Goal: Task Accomplishment & Management: Complete application form

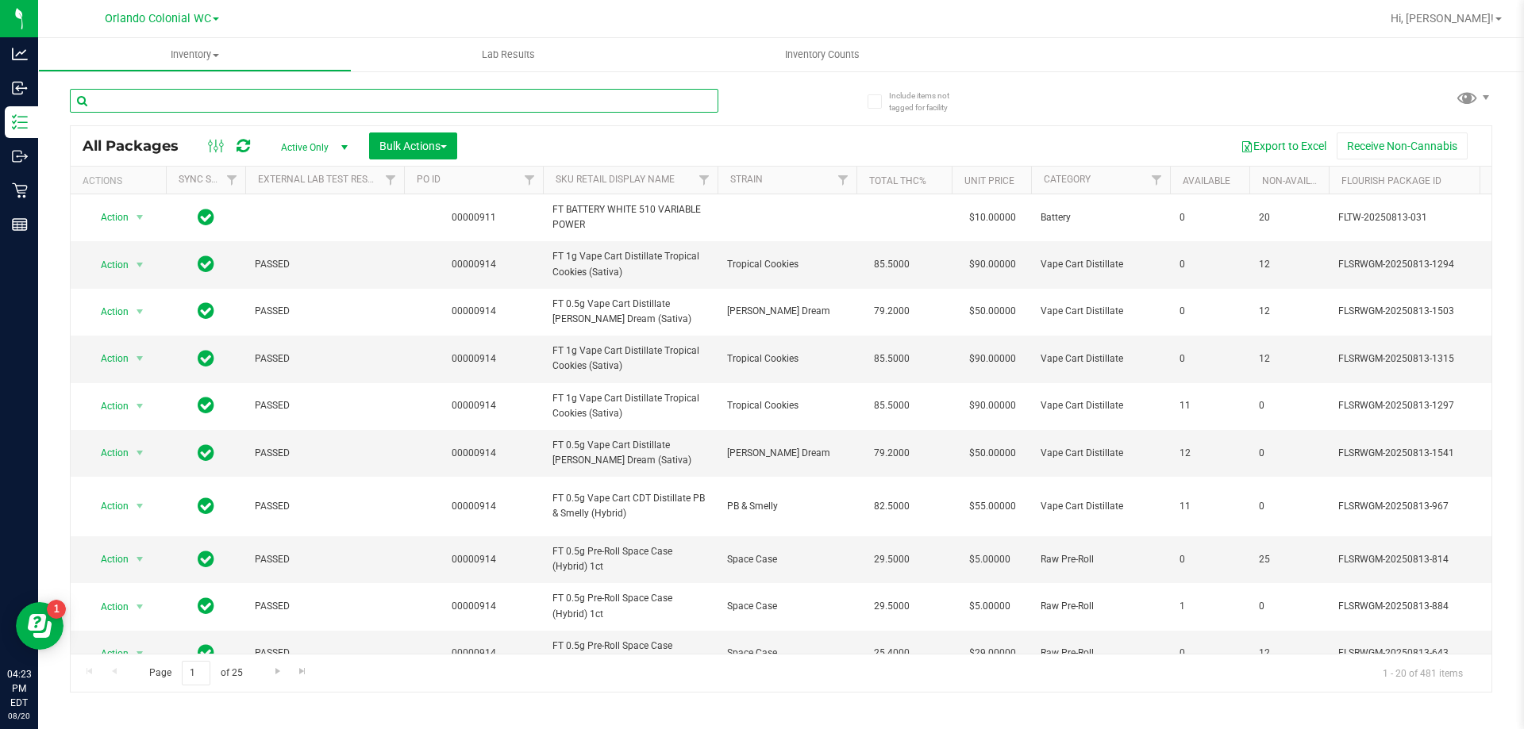
click at [143, 98] on input "text" at bounding box center [394, 101] width 648 height 24
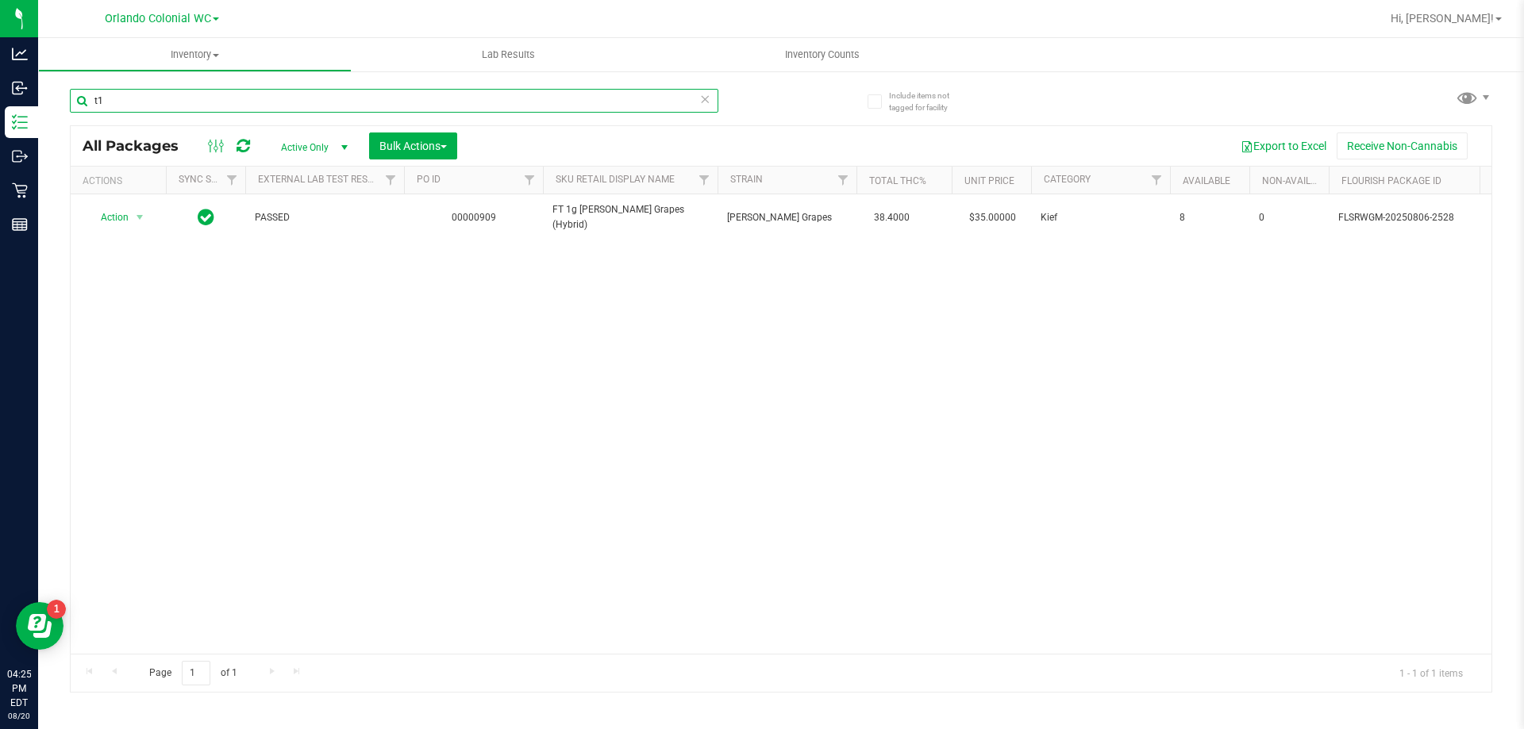
type input "t"
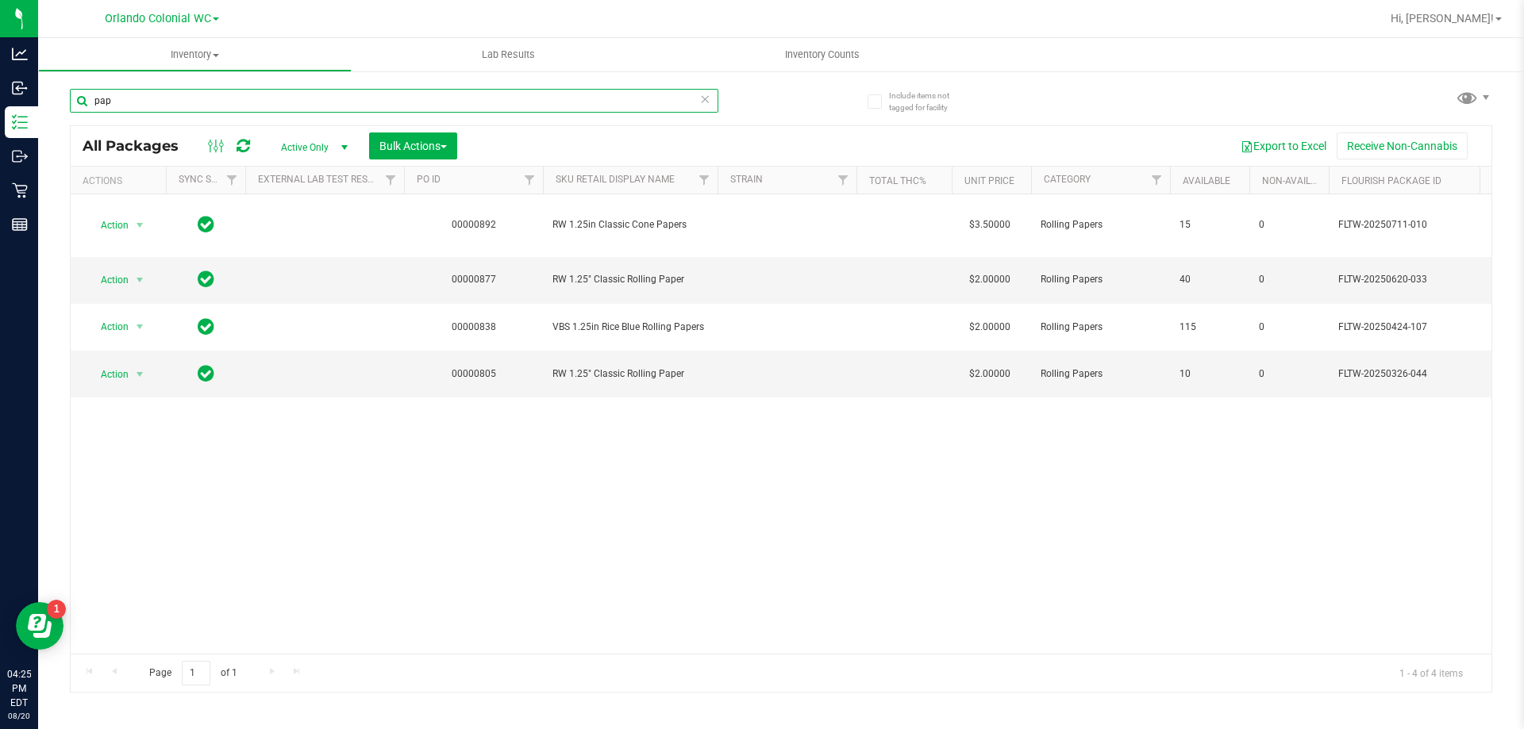
type input "pap"
click at [320, 152] on span "Active Only" at bounding box center [310, 147] width 87 height 22
click at [306, 249] on li "All" at bounding box center [310, 244] width 86 height 24
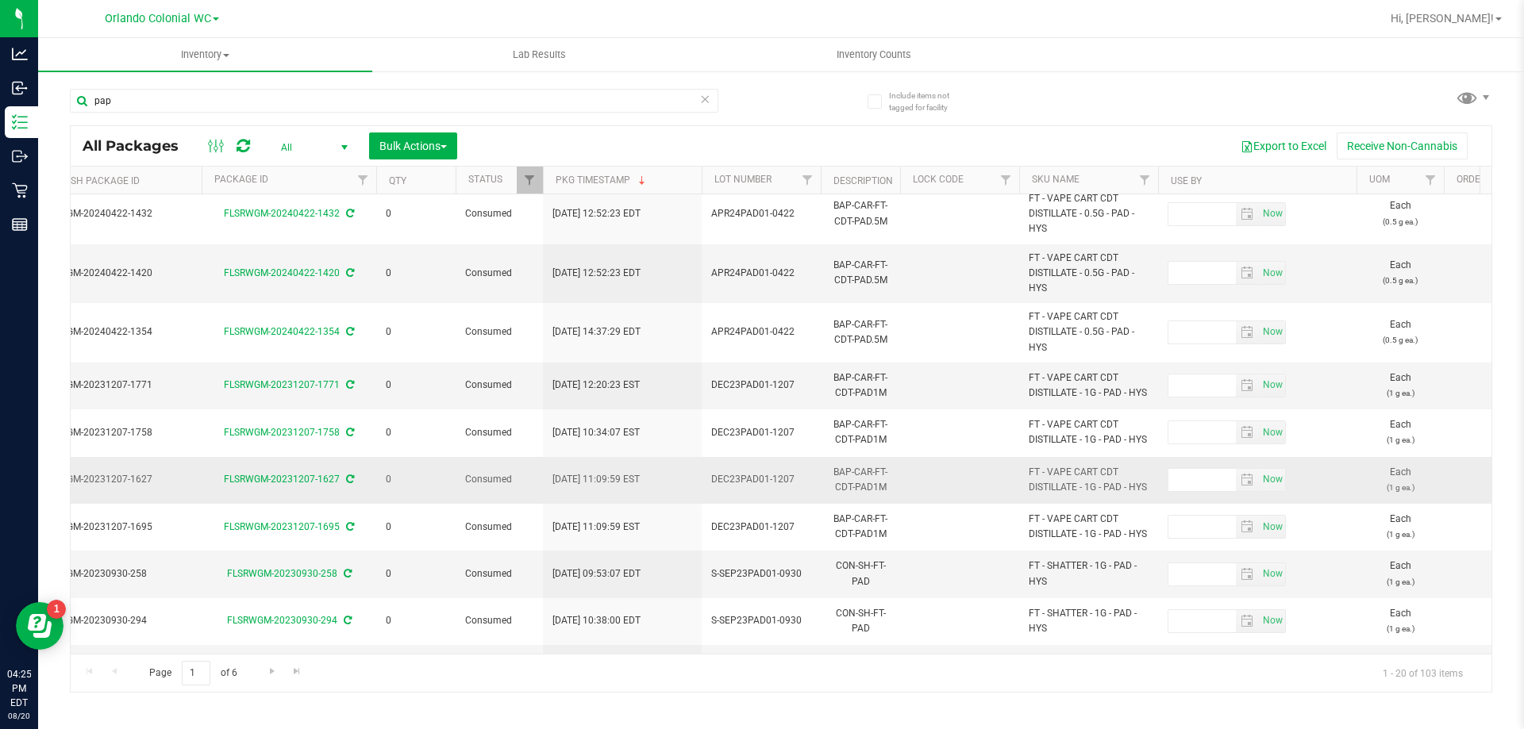
scroll to position [604, 1301]
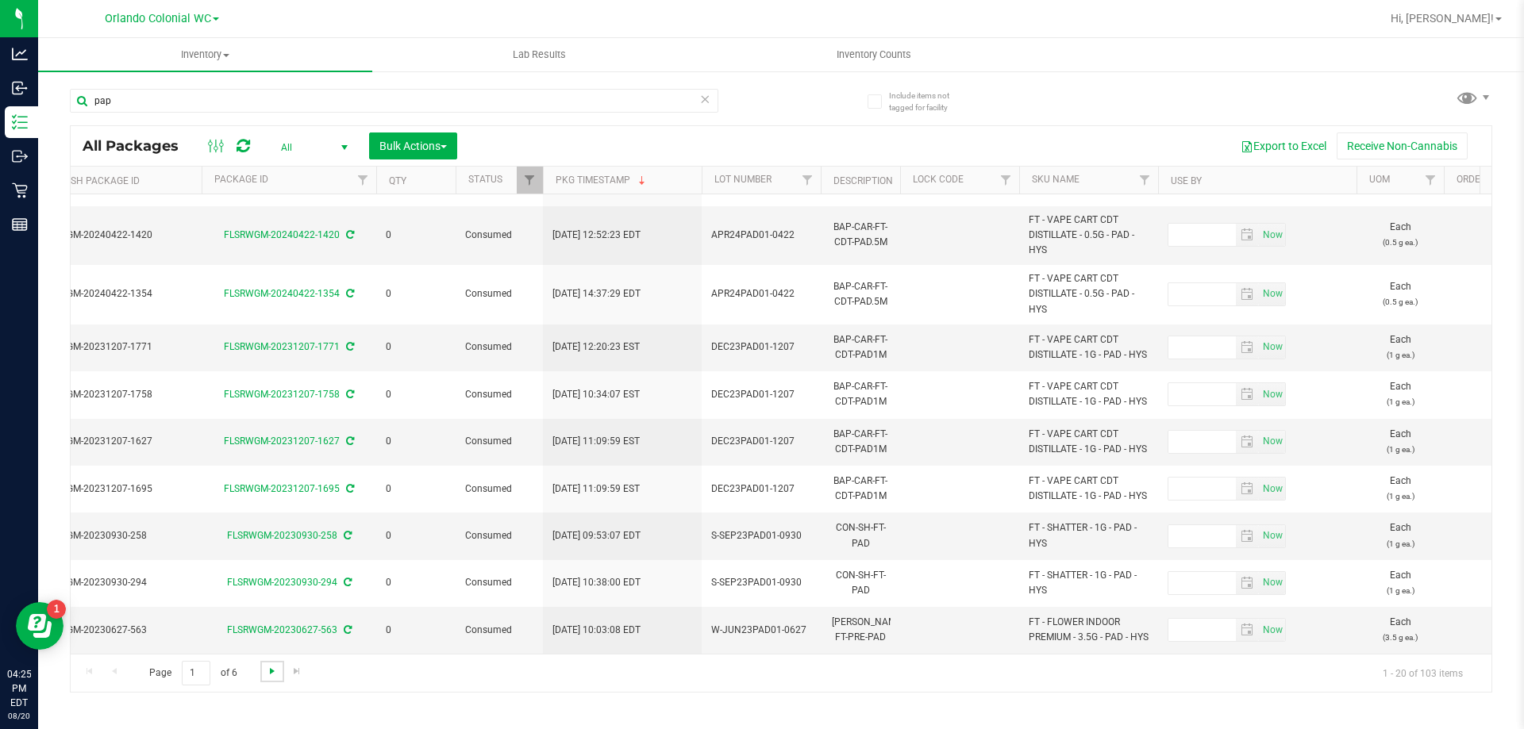
click at [266, 670] on span "Go to the next page" at bounding box center [272, 671] width 13 height 13
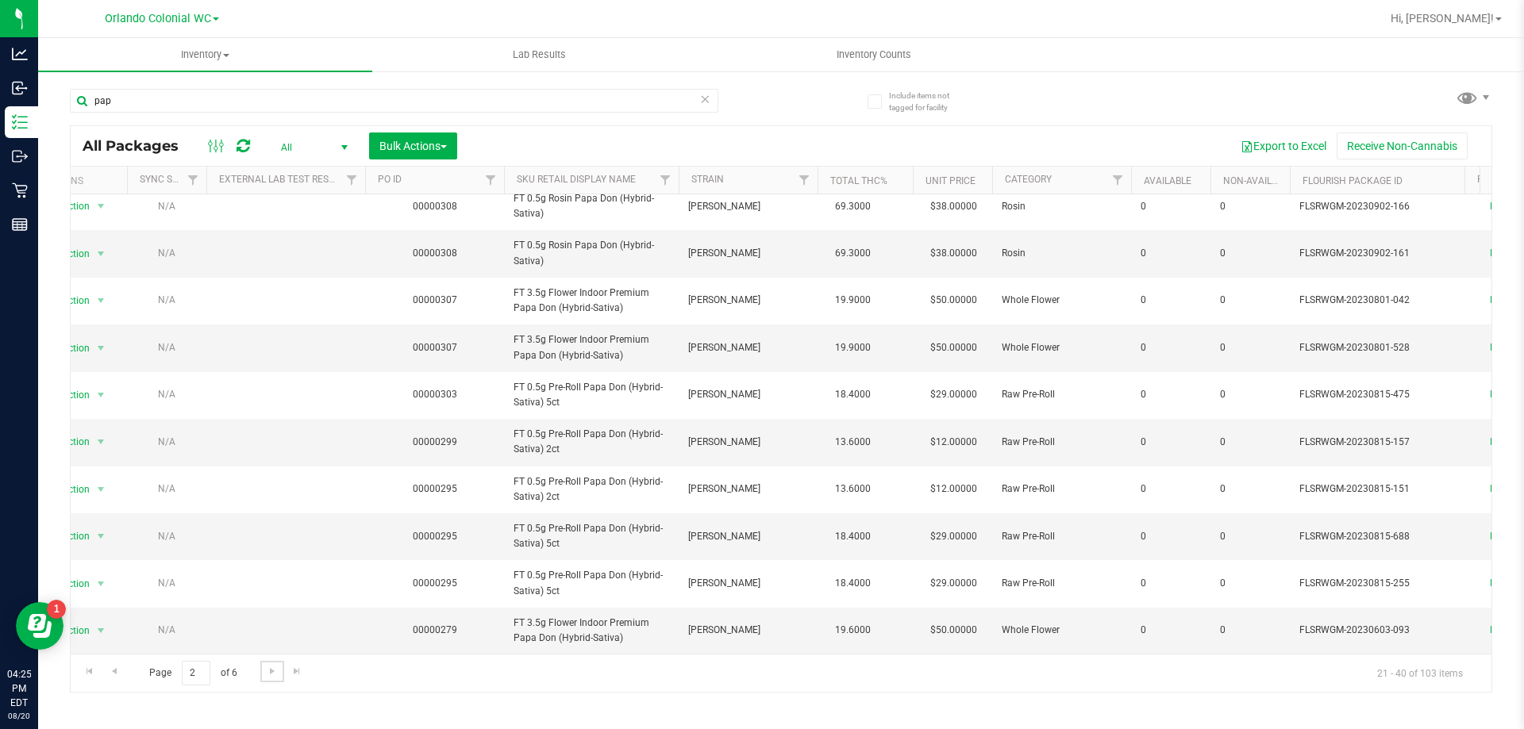
scroll to position [0, 33]
click at [266, 665] on span "Go to the next page" at bounding box center [272, 671] width 13 height 13
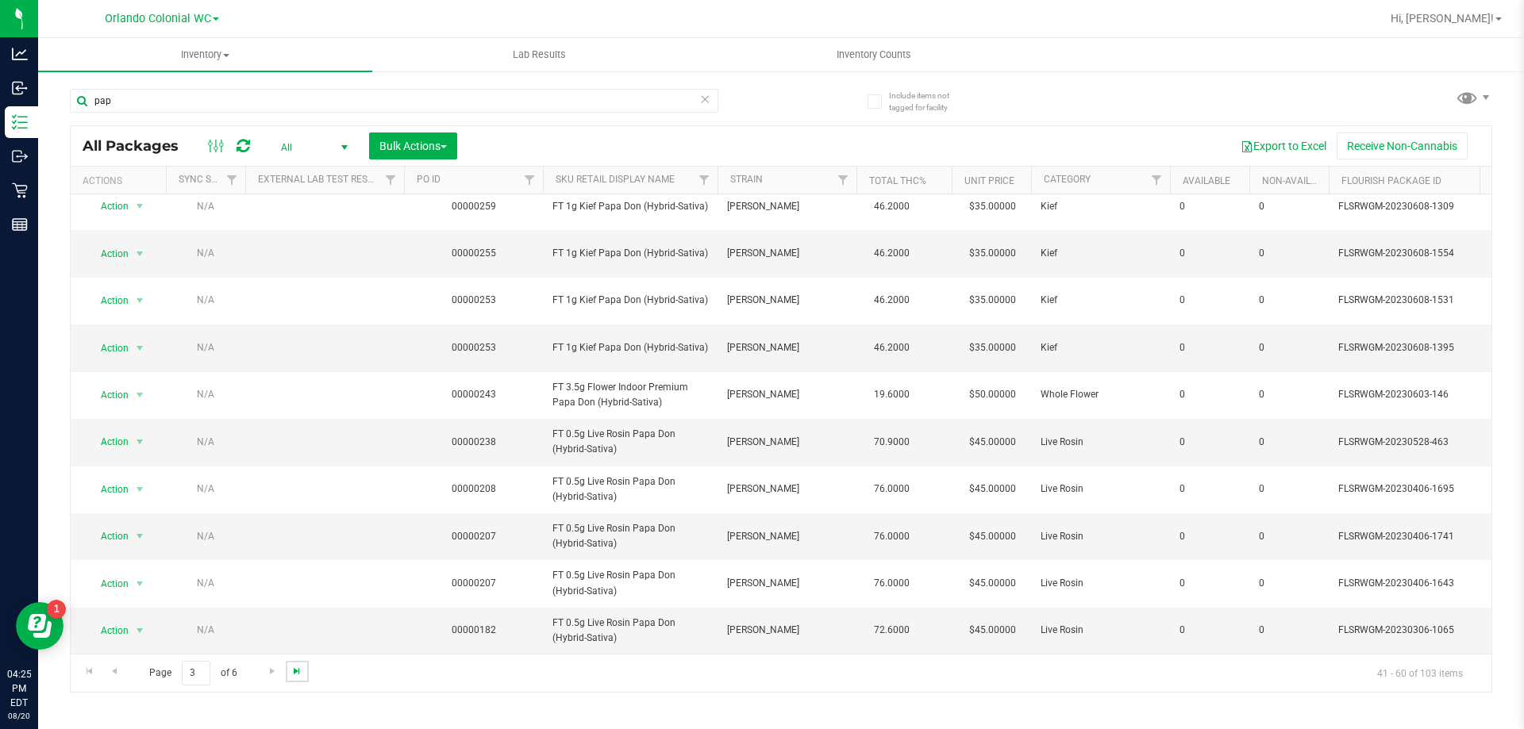
click at [295, 667] on span "Go to the last page" at bounding box center [296, 671] width 13 height 13
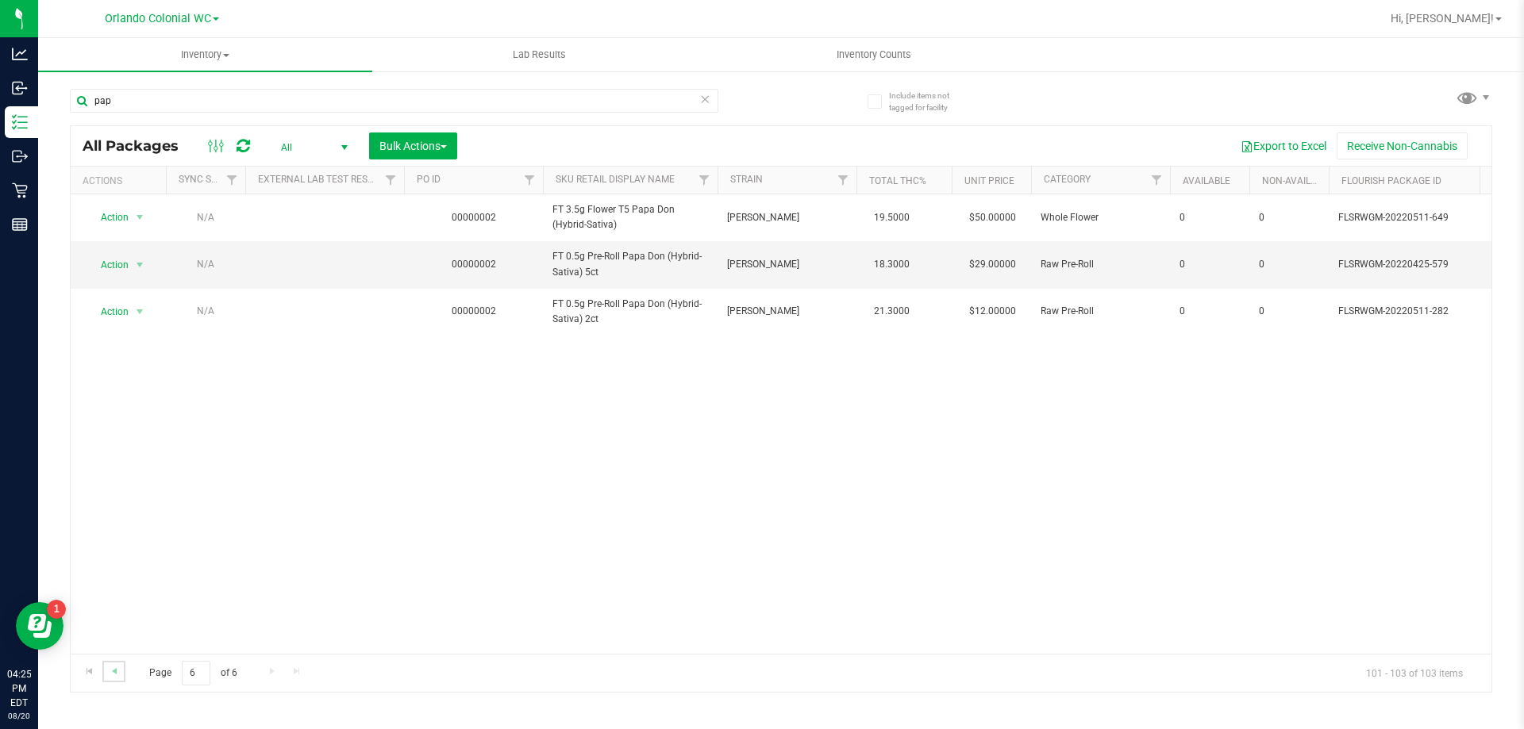
click at [119, 663] on link "Go to the previous page" at bounding box center [113, 671] width 23 height 21
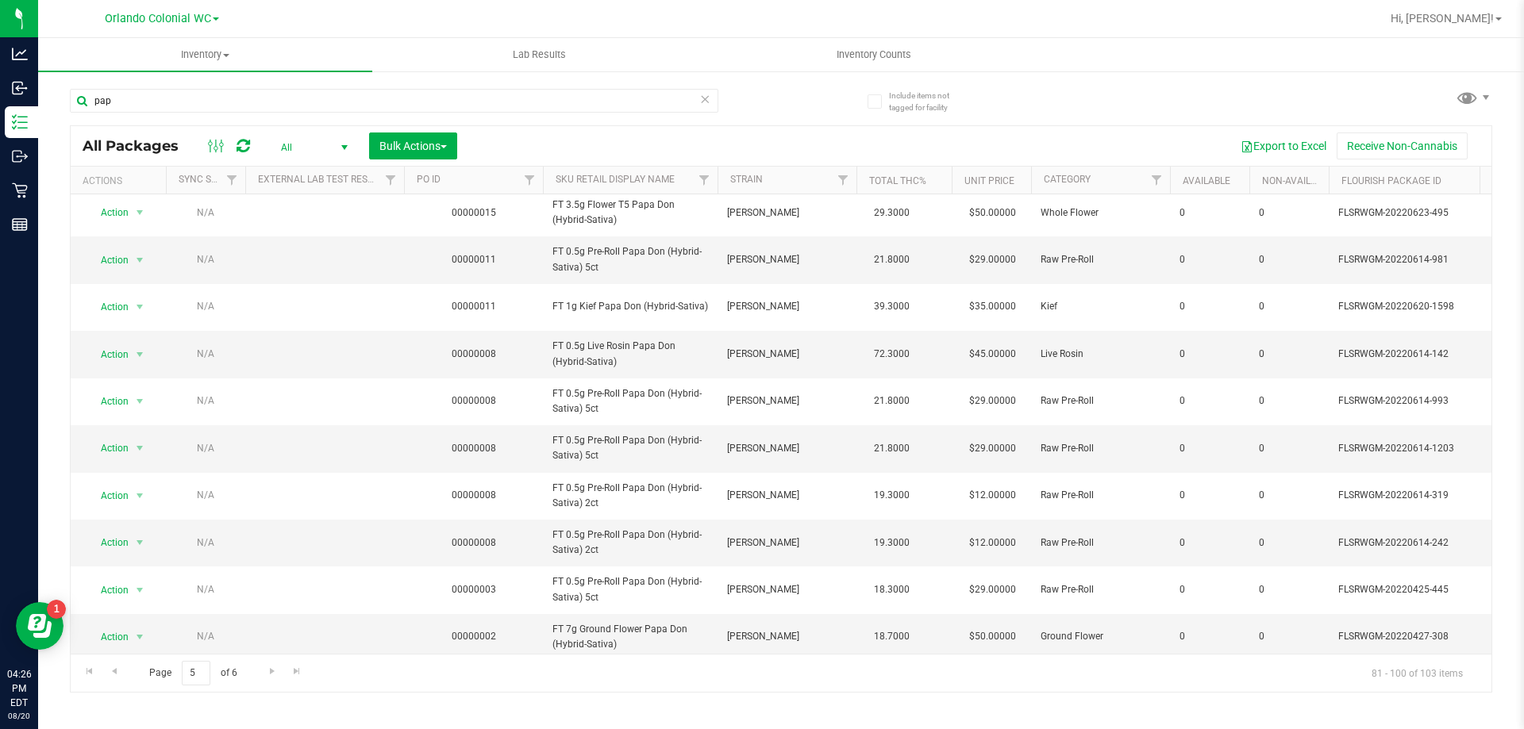
click at [701, 107] on icon at bounding box center [704, 98] width 11 height 19
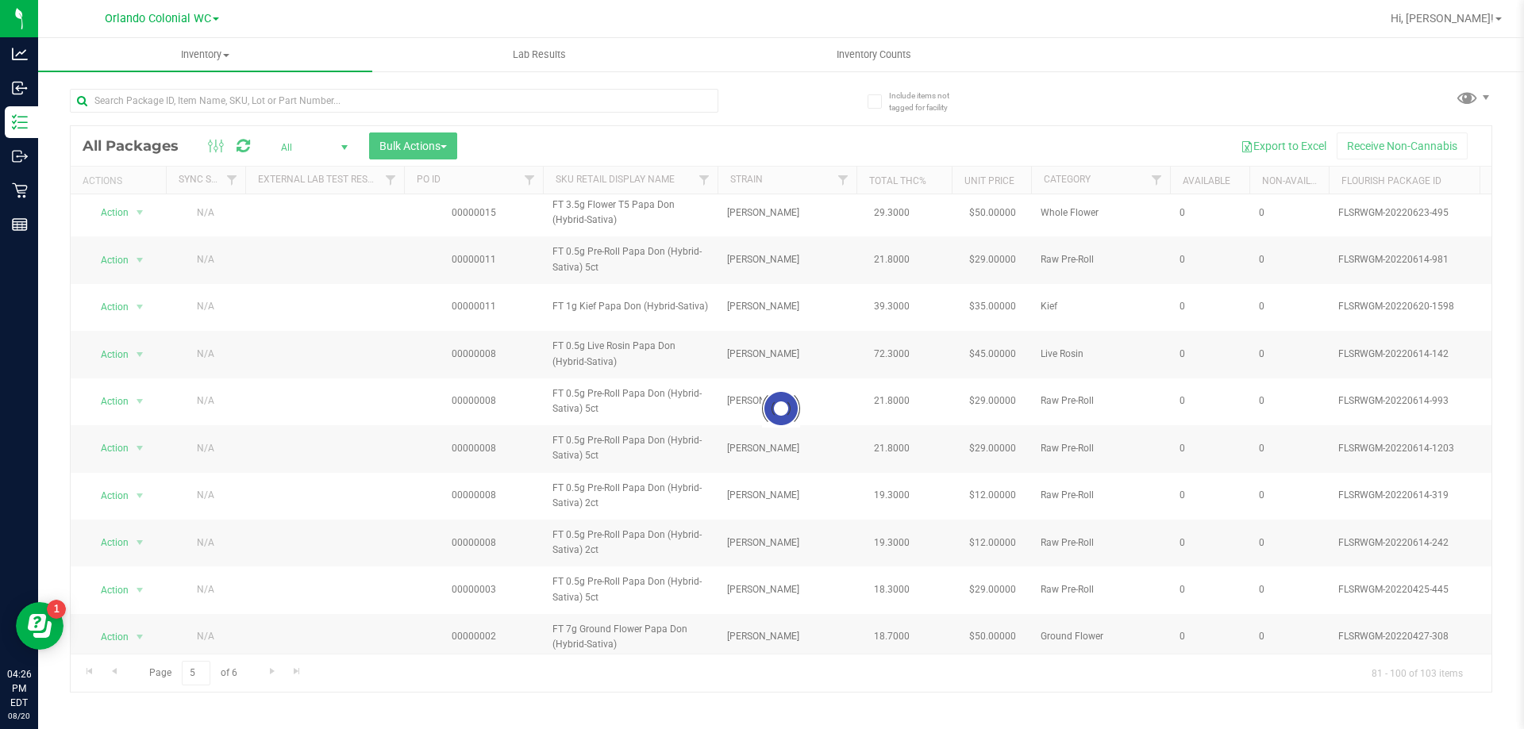
click at [594, 113] on div at bounding box center [394, 107] width 648 height 37
click at [590, 102] on input "text" at bounding box center [394, 101] width 648 height 24
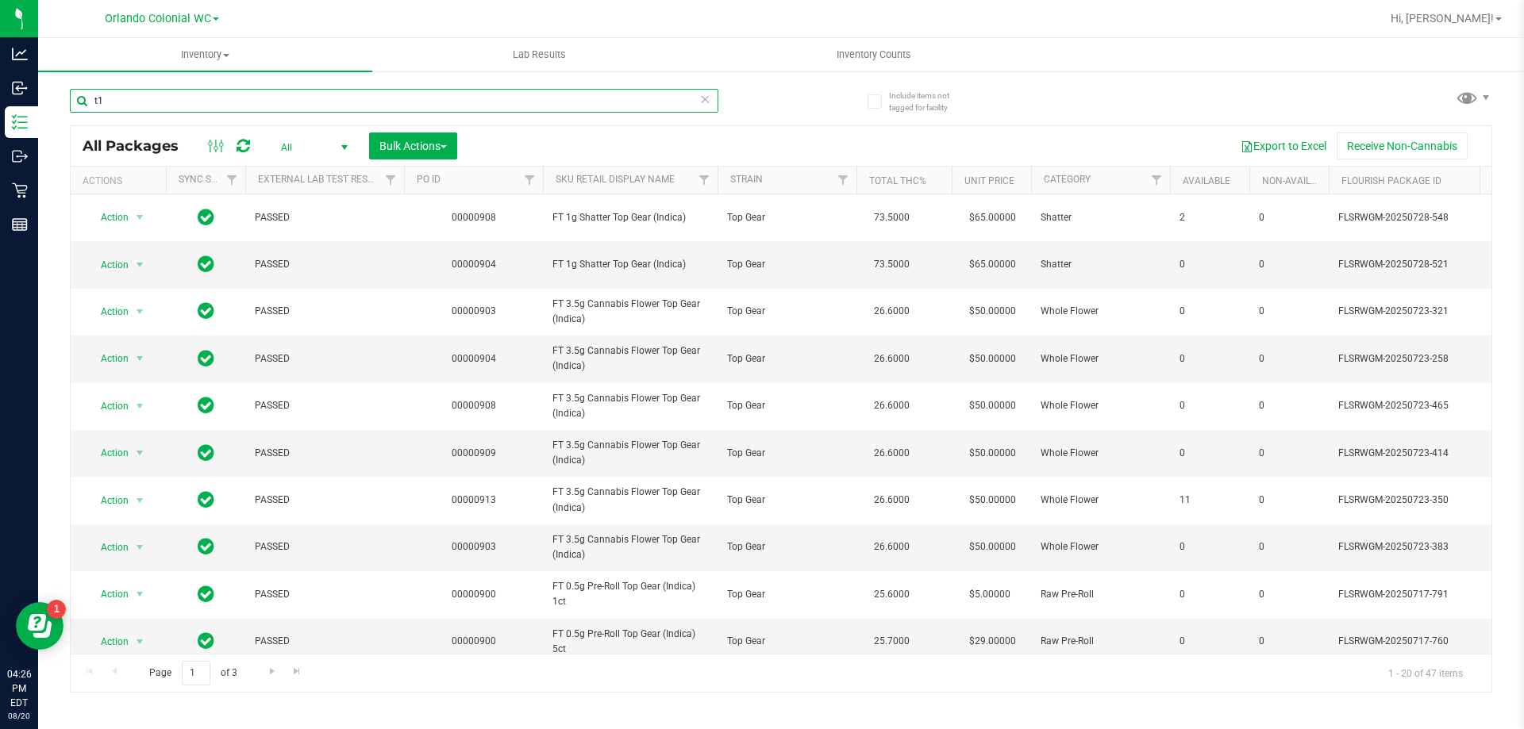
type input "t"
type input "s"
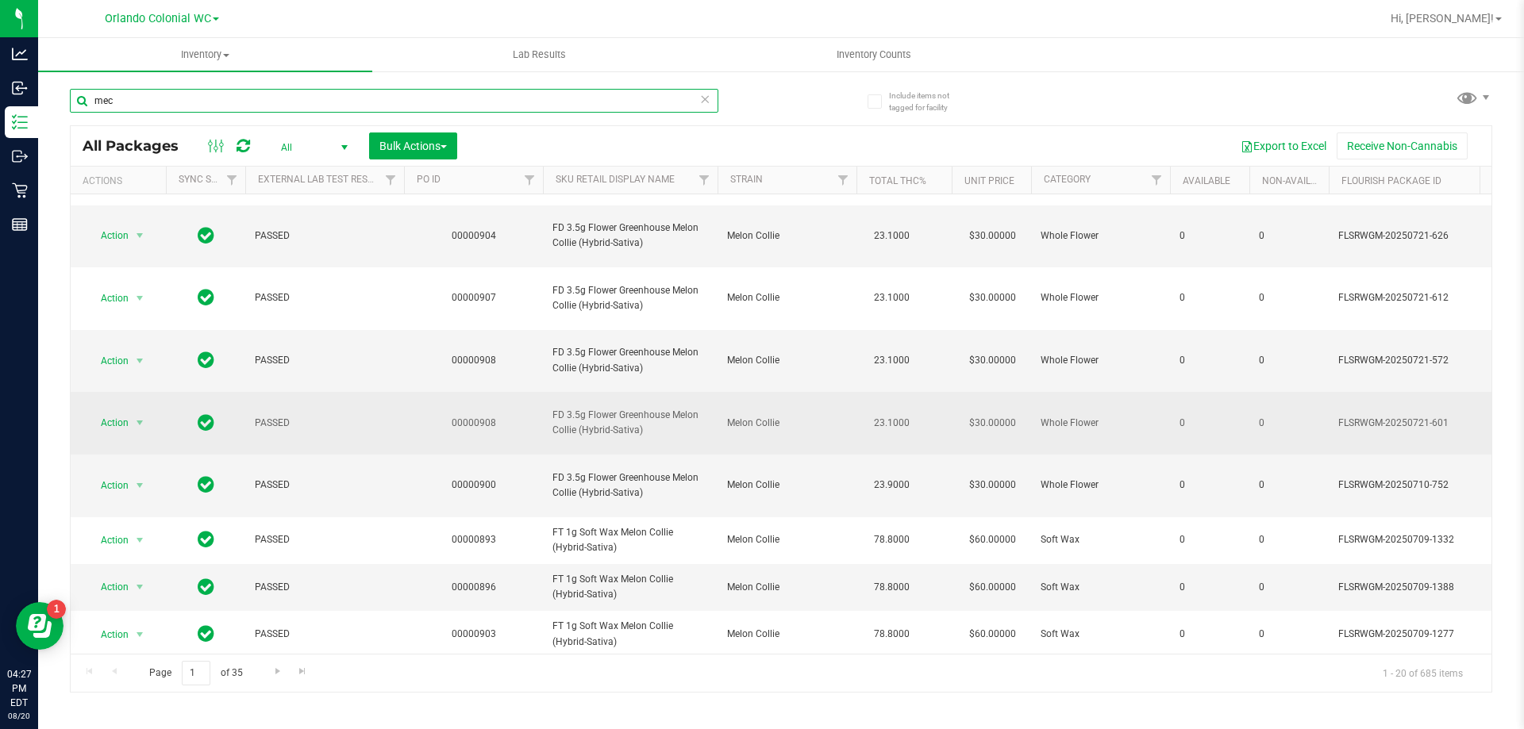
scroll to position [79, 0]
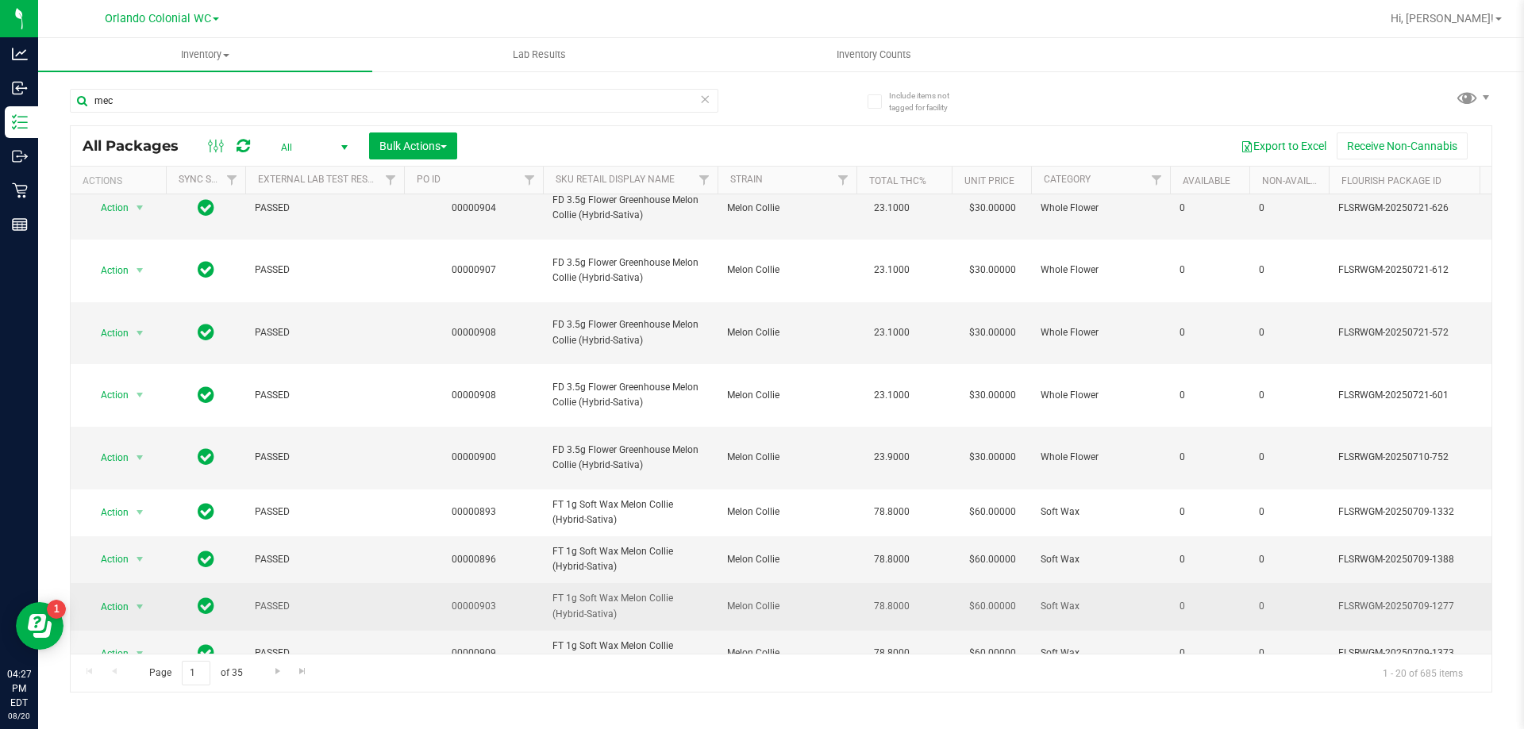
click at [628, 591] on span "FT 1g Soft Wax Melon Collie (Hybrid-Sativa)" at bounding box center [630, 606] width 156 height 30
copy tr "FT 1g Soft Wax Melon Collie (Hybrid-Sativa)"
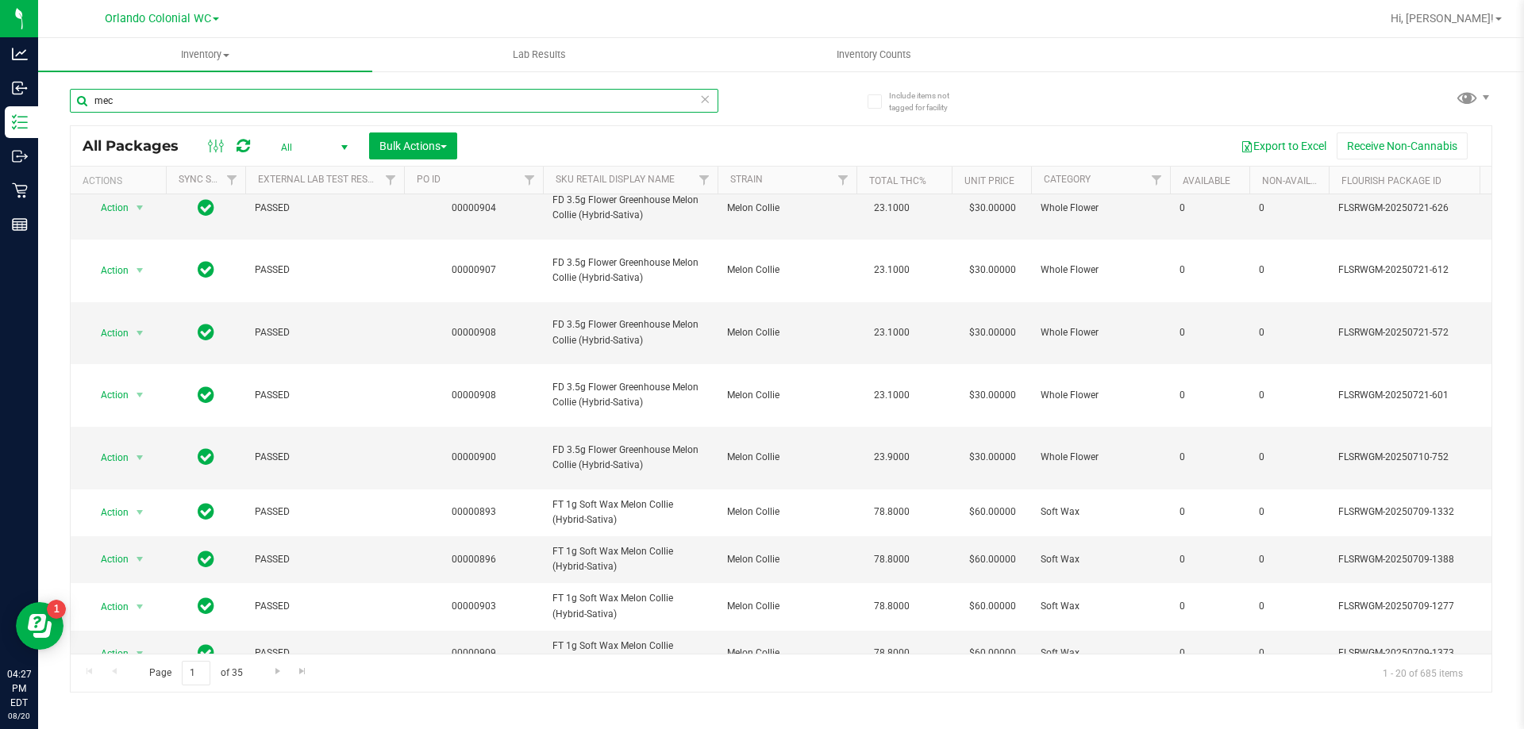
click at [407, 100] on input "mec" at bounding box center [394, 101] width 648 height 24
paste input "FT 1g Soft Wax Melon Collie (Hybrid-Sativa)"
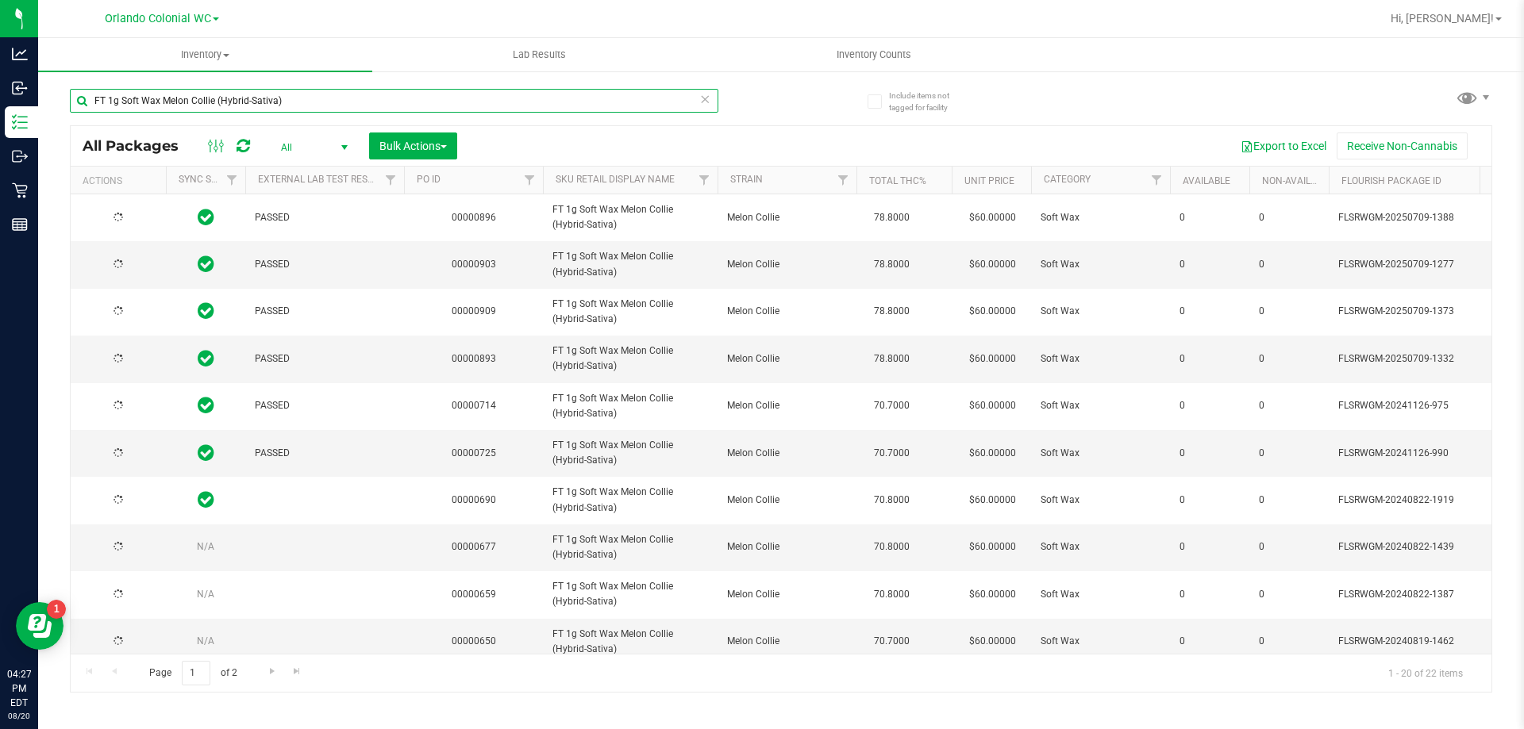
type input "FT 1g Soft Wax Melon Collie (Hybrid-Sativa)"
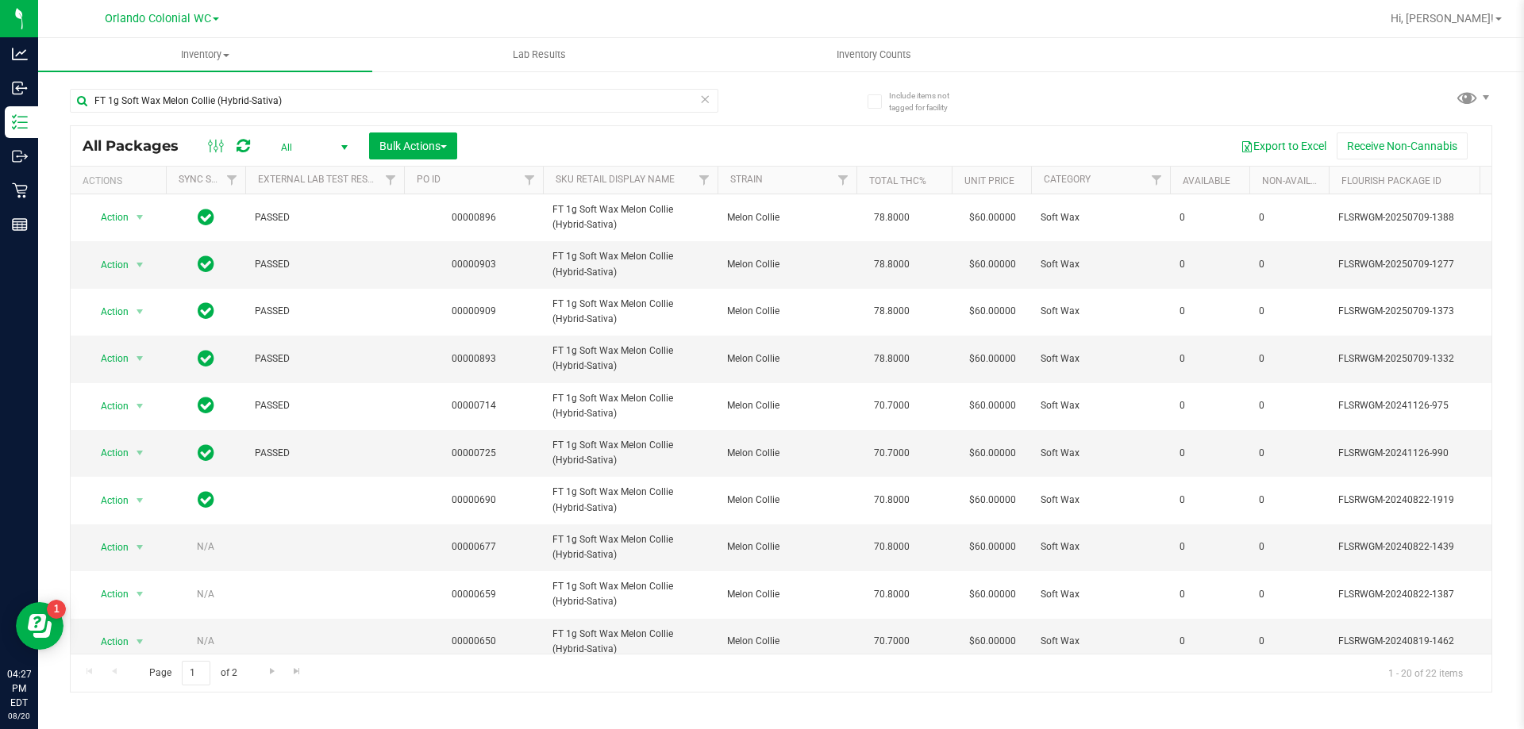
click at [290, 148] on span "All" at bounding box center [310, 147] width 87 height 22
click at [297, 168] on li "Active Only" at bounding box center [310, 173] width 86 height 24
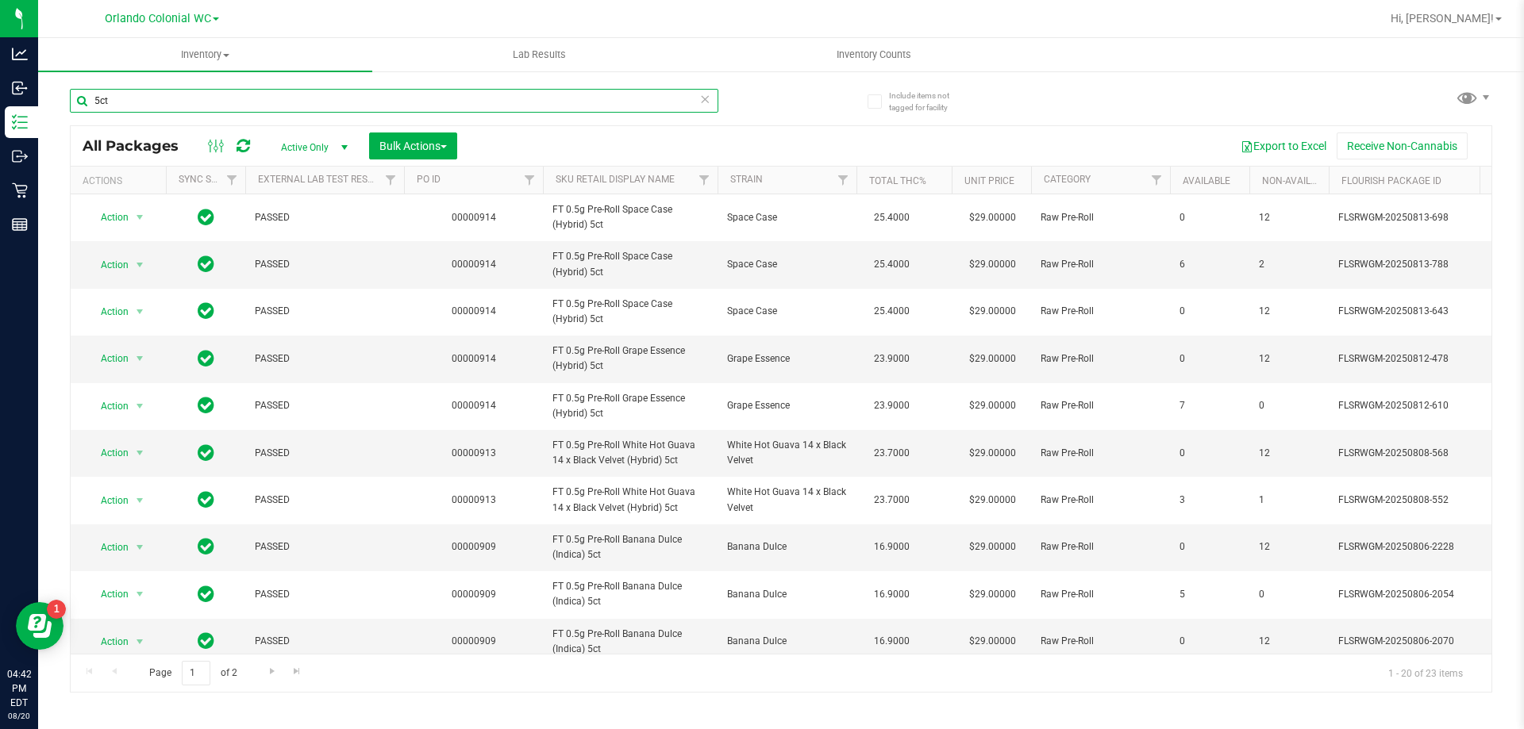
click at [292, 103] on input "5ct" at bounding box center [394, 101] width 648 height 24
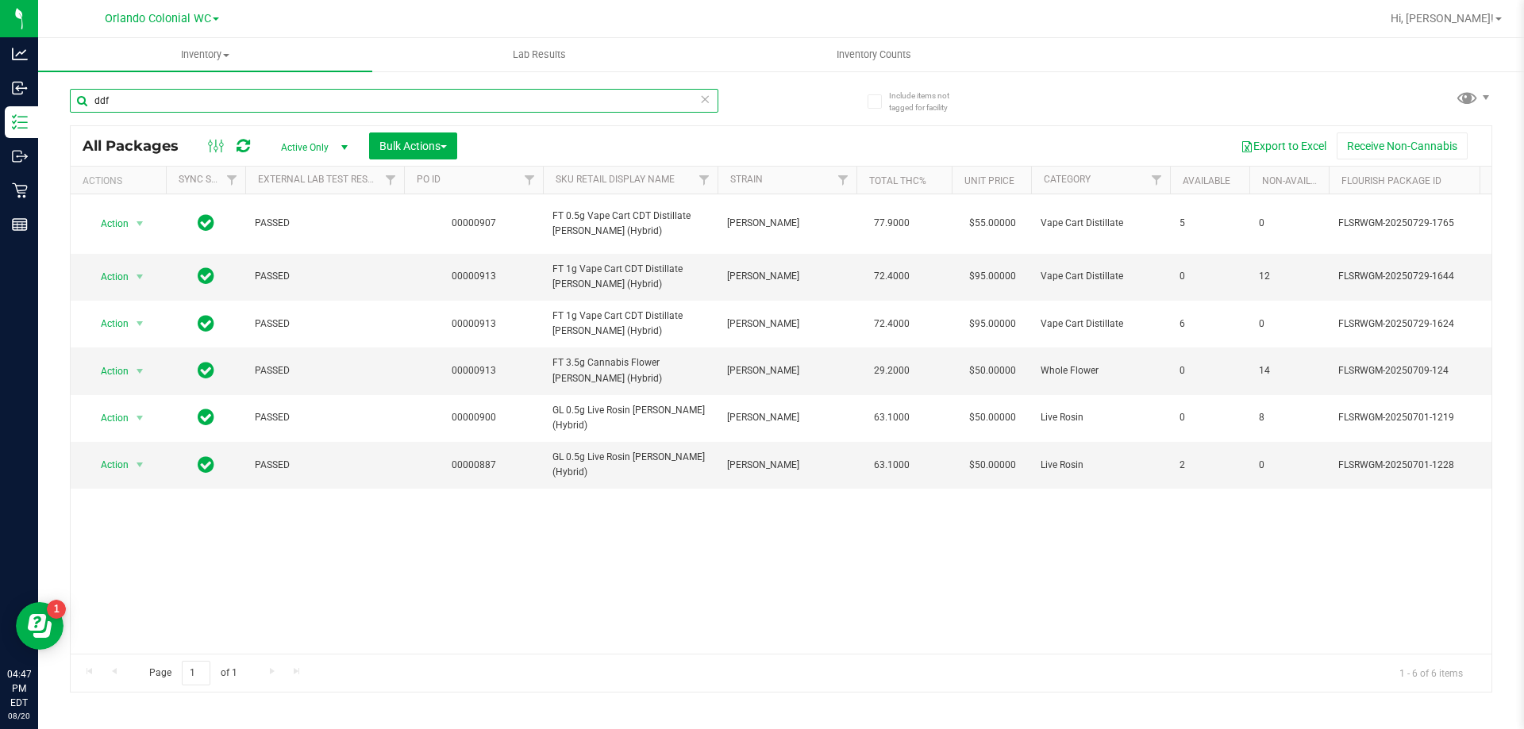
click at [426, 98] on input "ddf" at bounding box center [394, 101] width 648 height 24
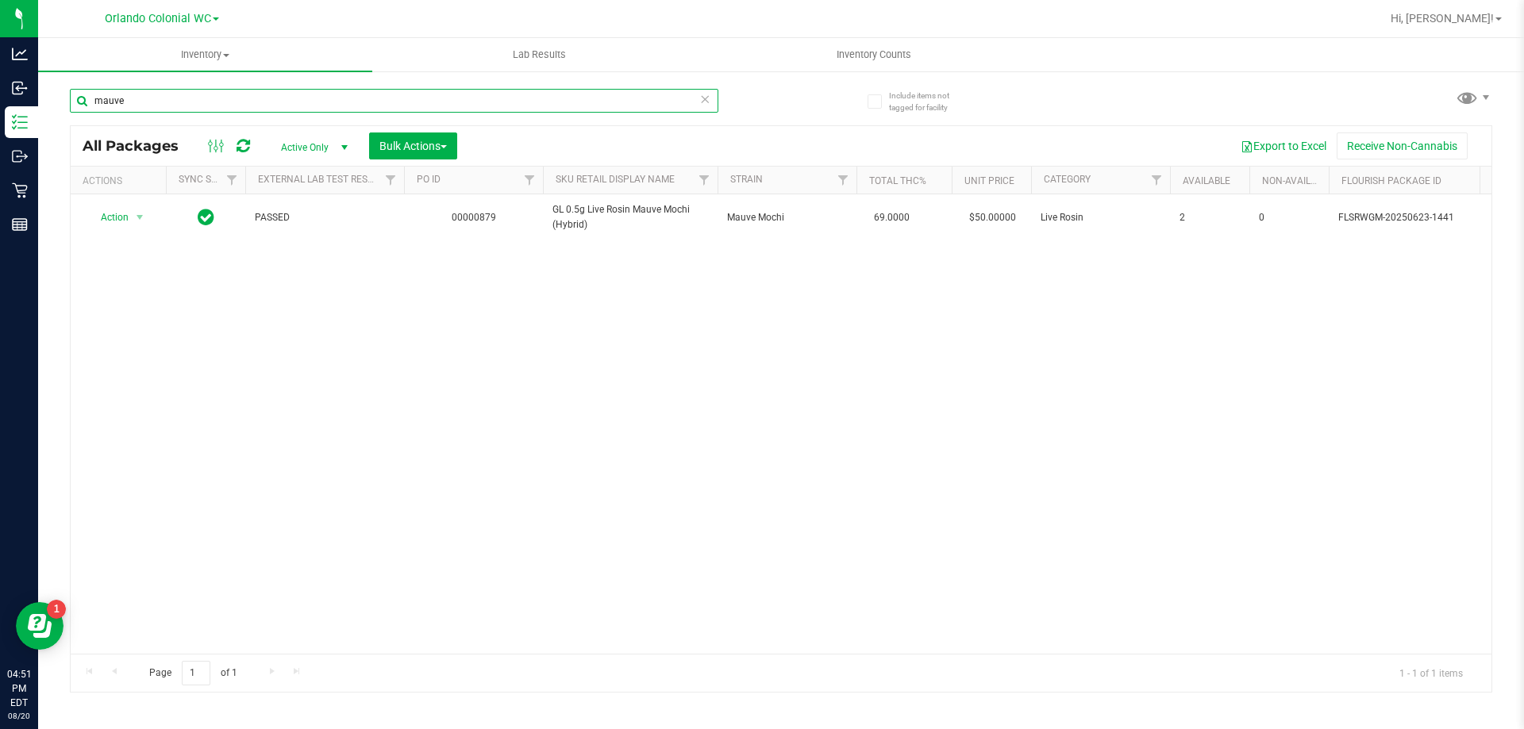
click at [323, 103] on input "mauve" at bounding box center [394, 101] width 648 height 24
click at [322, 103] on input "mauve" at bounding box center [394, 101] width 648 height 24
click at [367, 112] on input "sjy" at bounding box center [394, 101] width 648 height 24
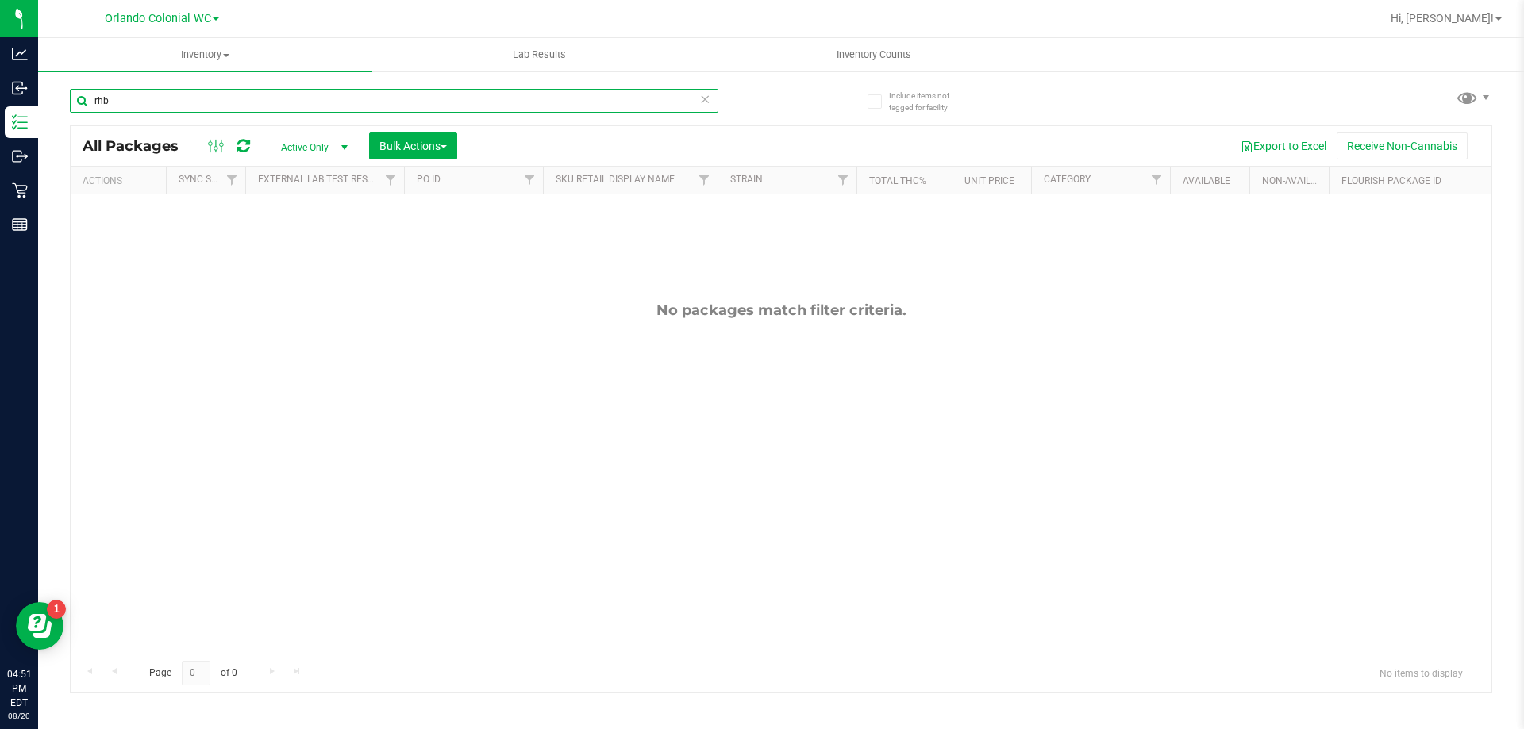
type input "rhb"
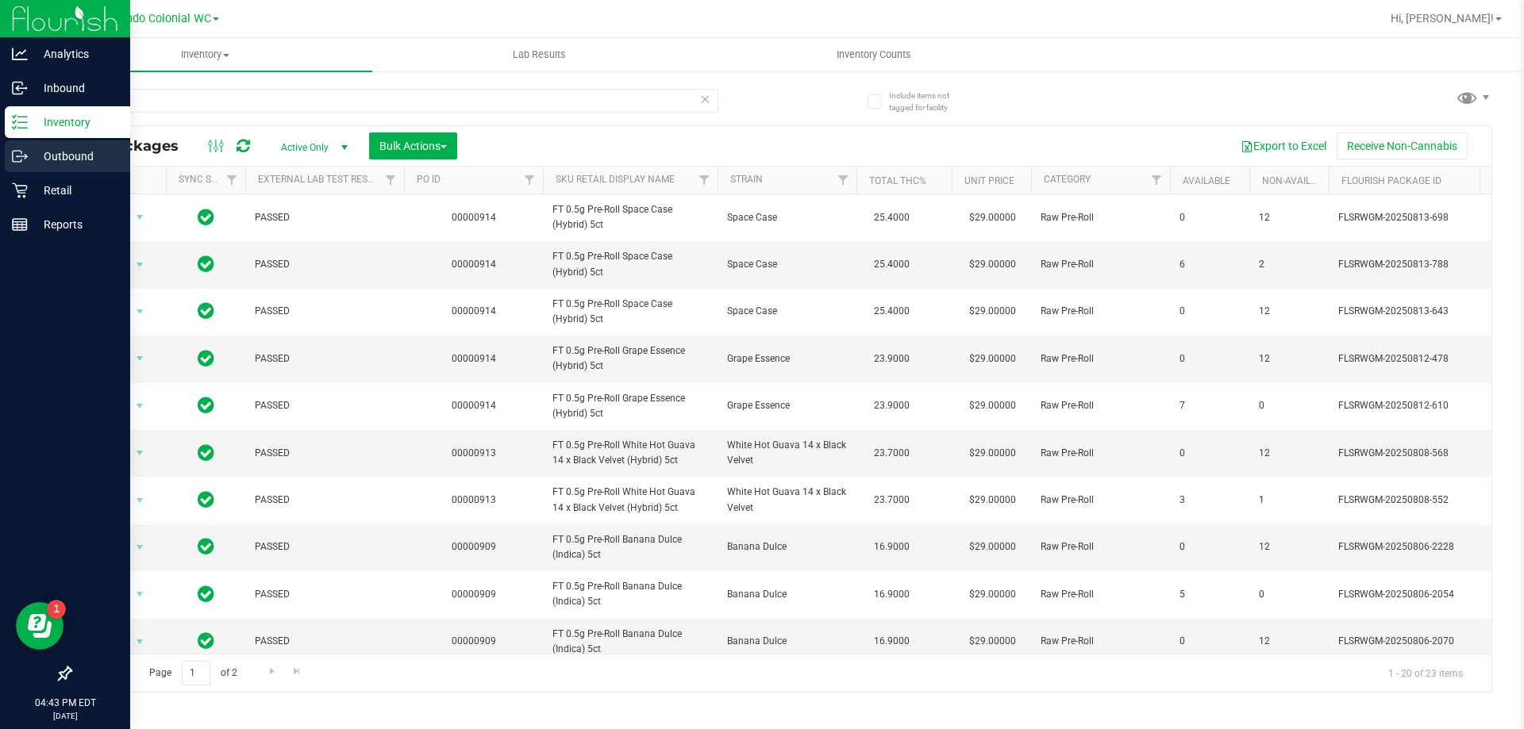
scroll to position [300, 0]
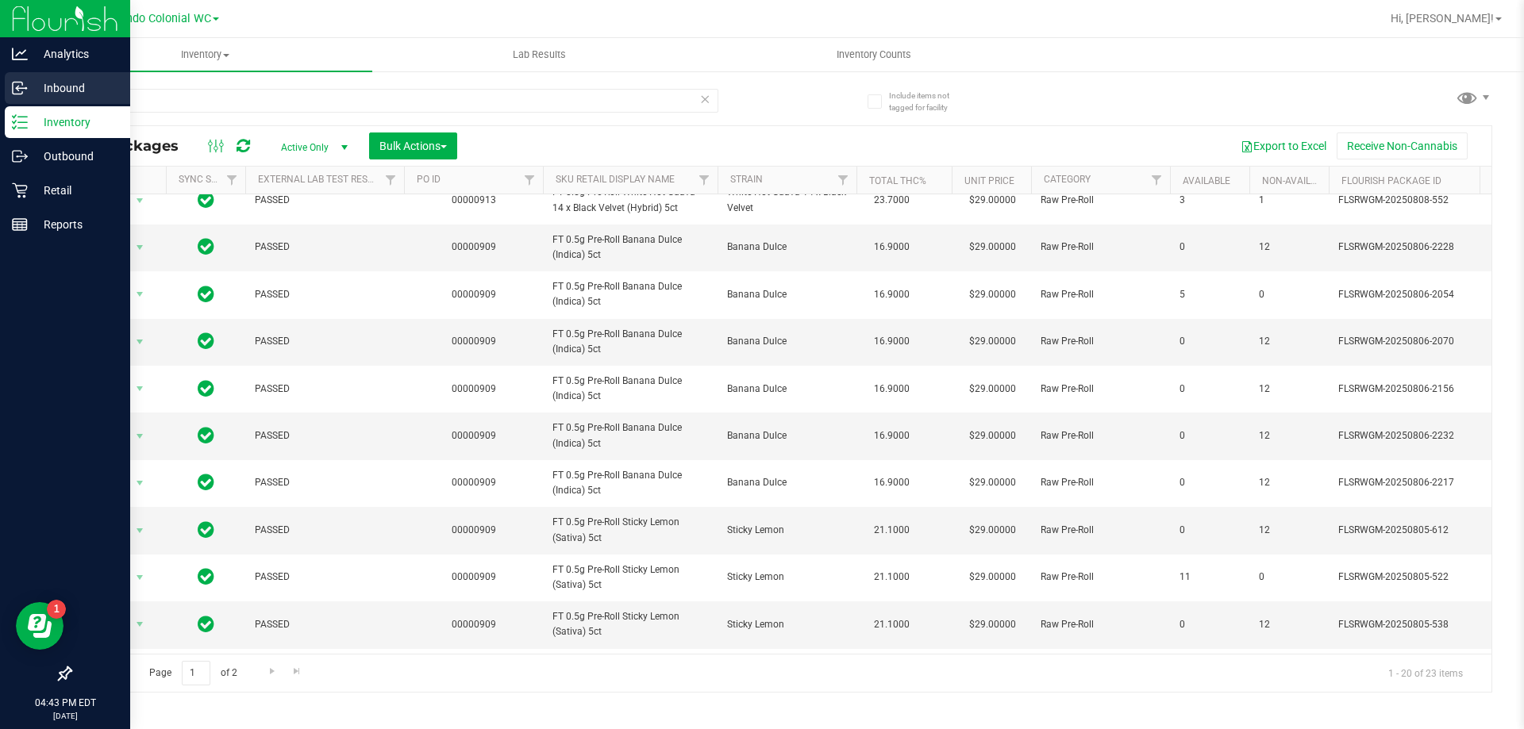
click at [59, 93] on p "Inbound" at bounding box center [75, 88] width 95 height 19
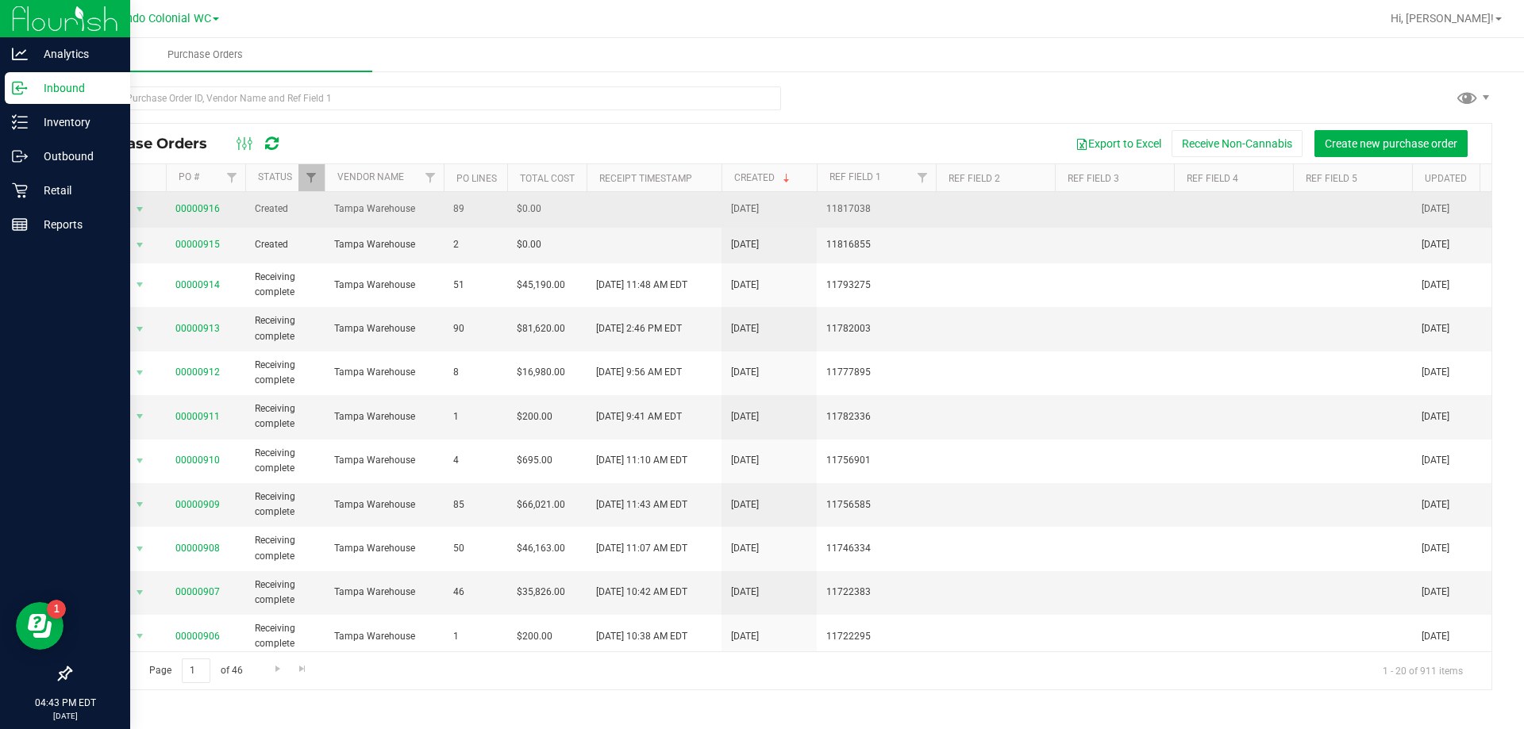
click at [209, 214] on span "00000916" at bounding box center [197, 209] width 44 height 15
click at [204, 206] on link "00000916" at bounding box center [197, 208] width 44 height 11
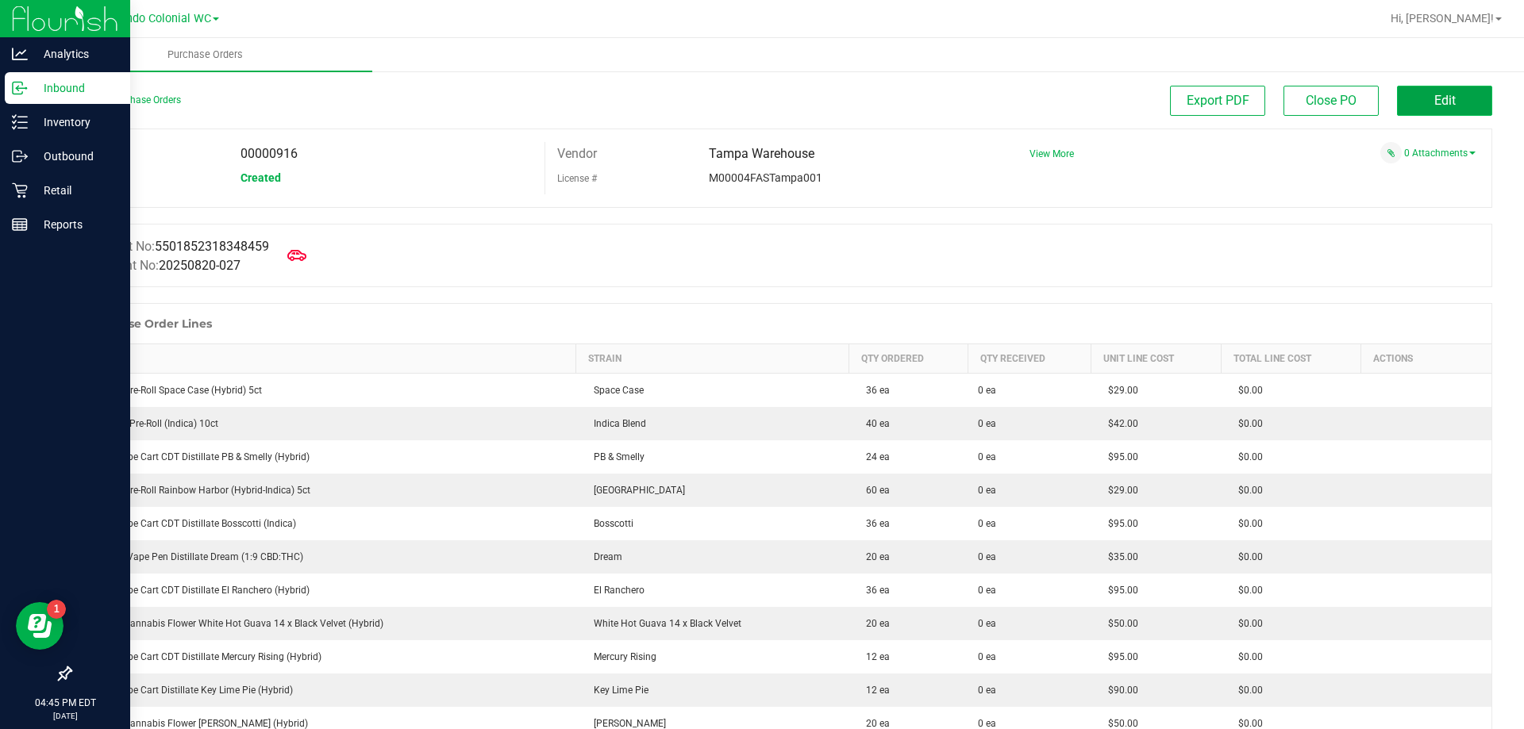
click at [1407, 100] on button "Edit" at bounding box center [1444, 101] width 95 height 30
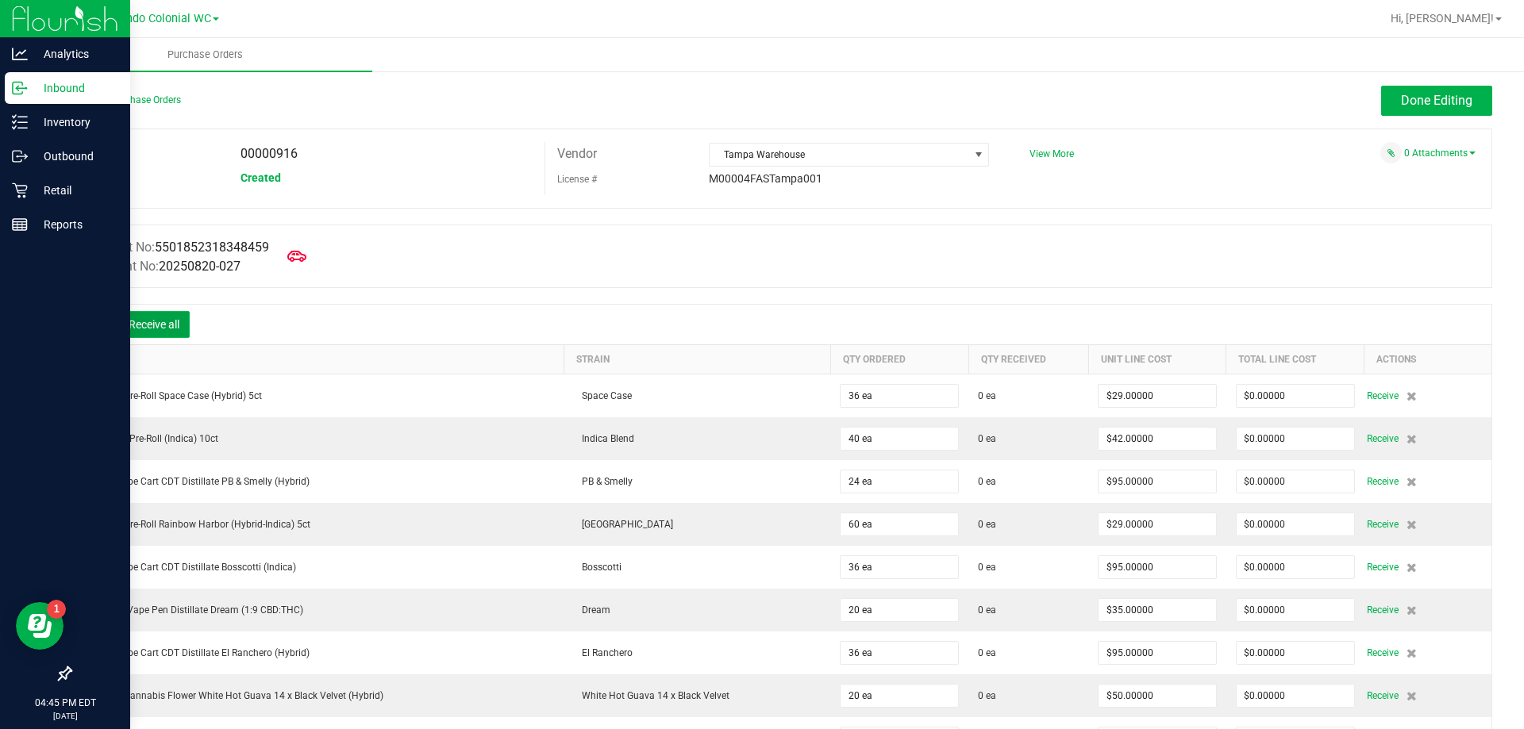
click at [173, 321] on button "Receive all" at bounding box center [153, 324] width 71 height 27
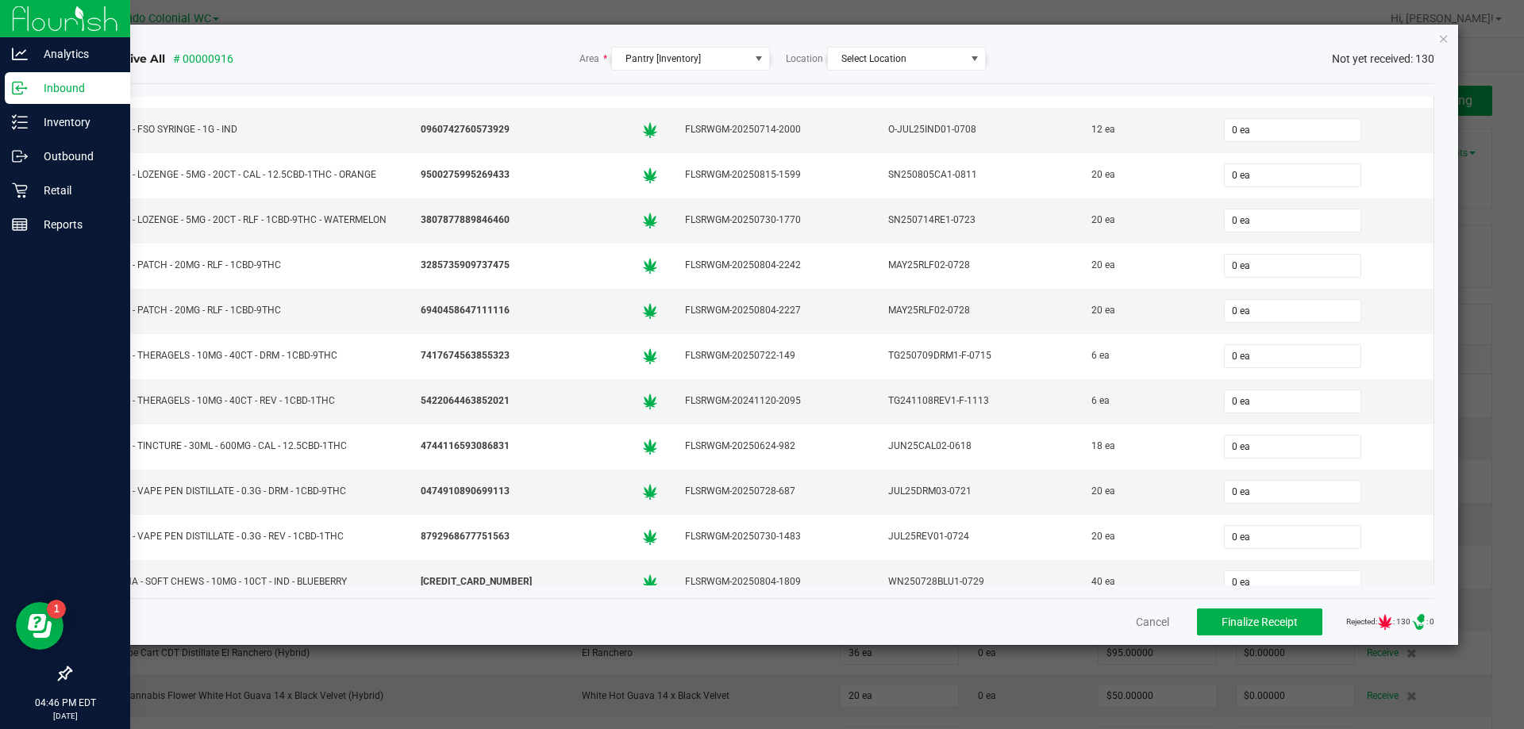
scroll to position [5434, 0]
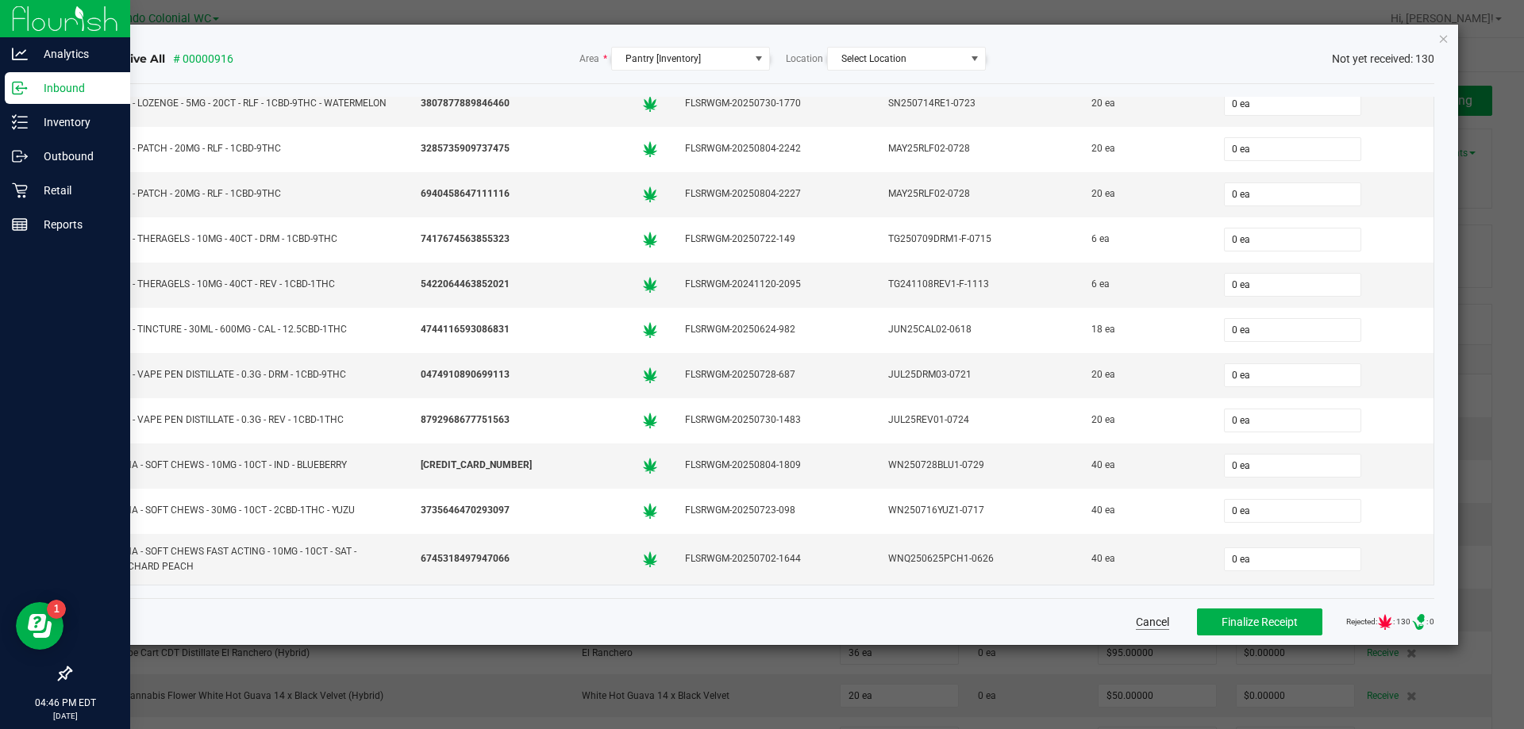
click at [1136, 618] on button "Cancel" at bounding box center [1152, 622] width 33 height 16
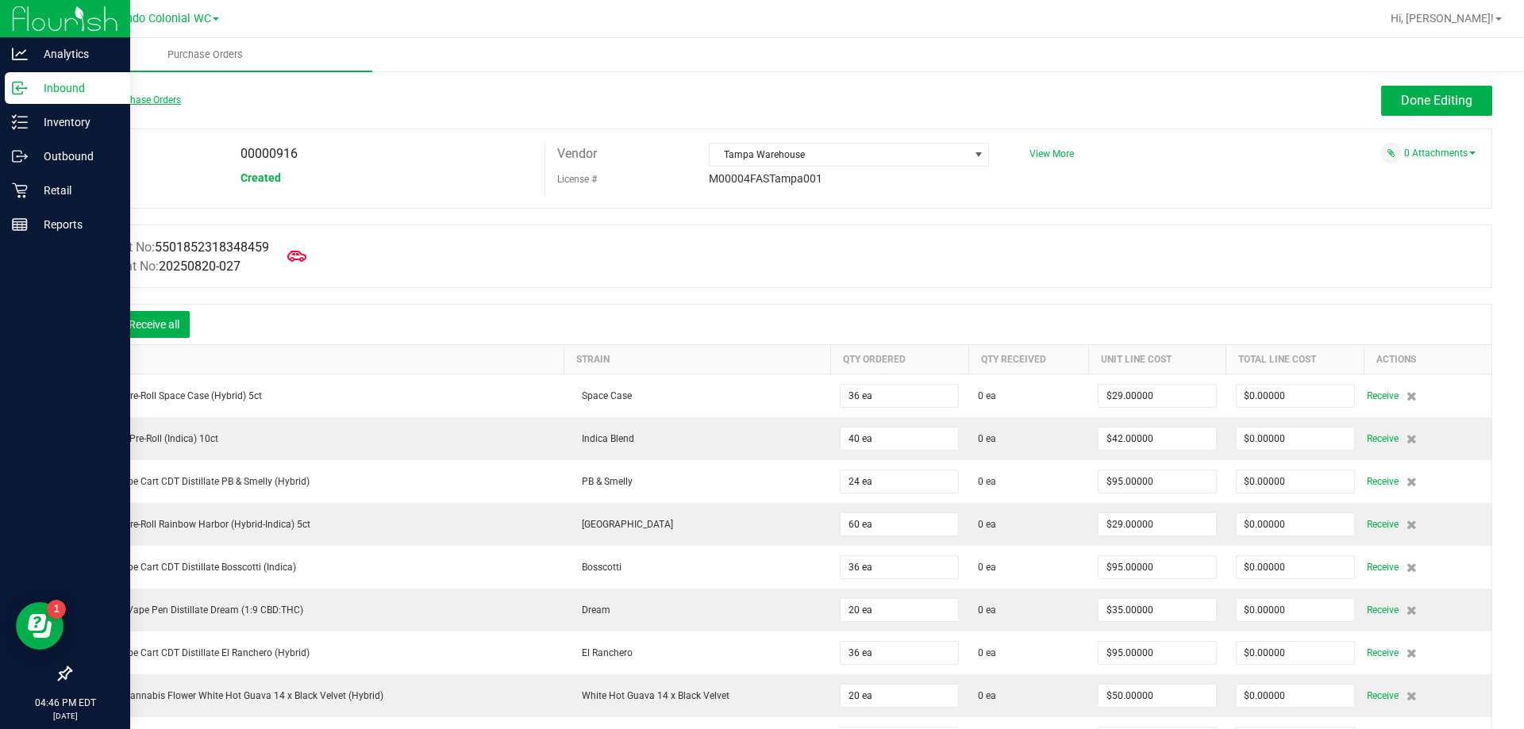
click at [155, 102] on link "Back to Purchase Orders" at bounding box center [125, 99] width 111 height 11
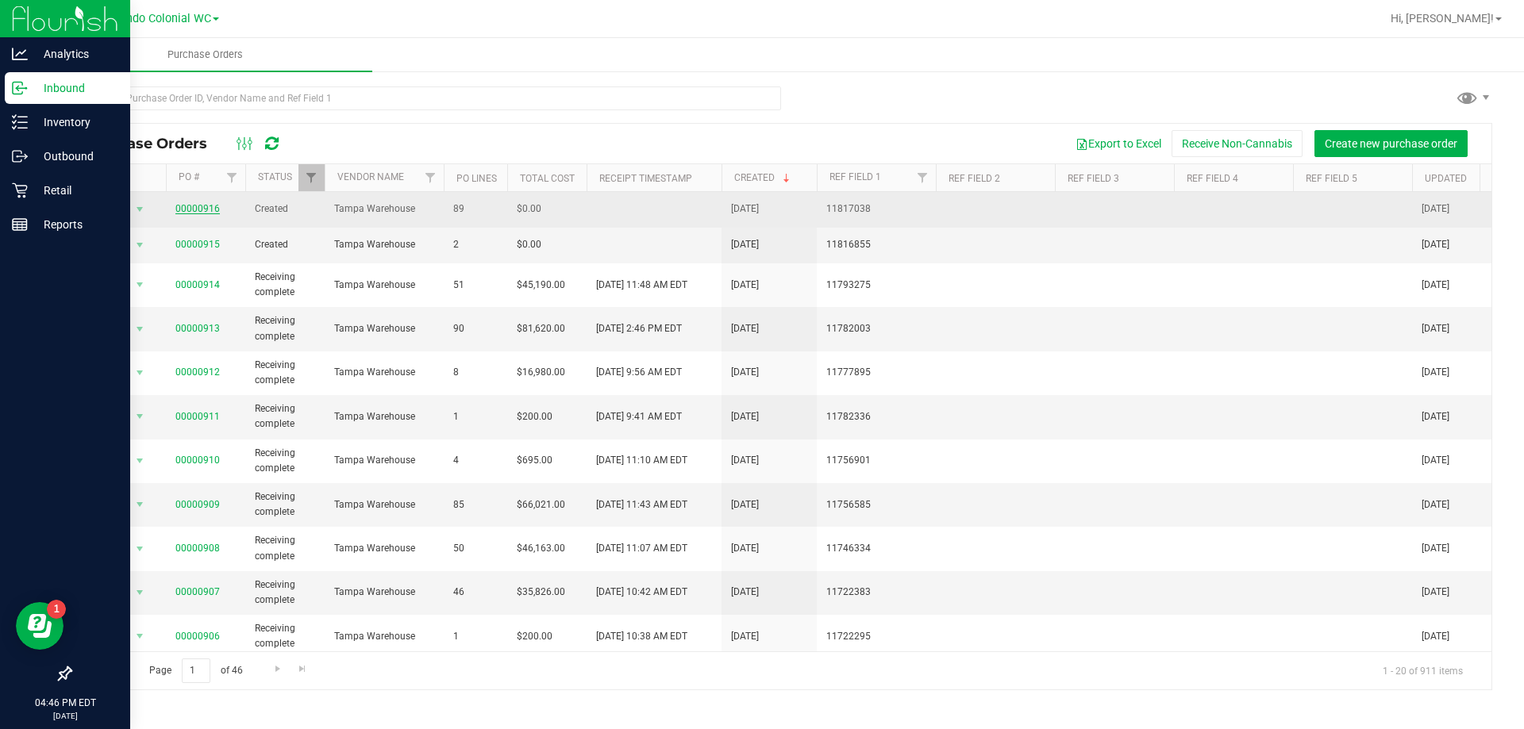
click at [190, 213] on link "00000916" at bounding box center [197, 208] width 44 height 11
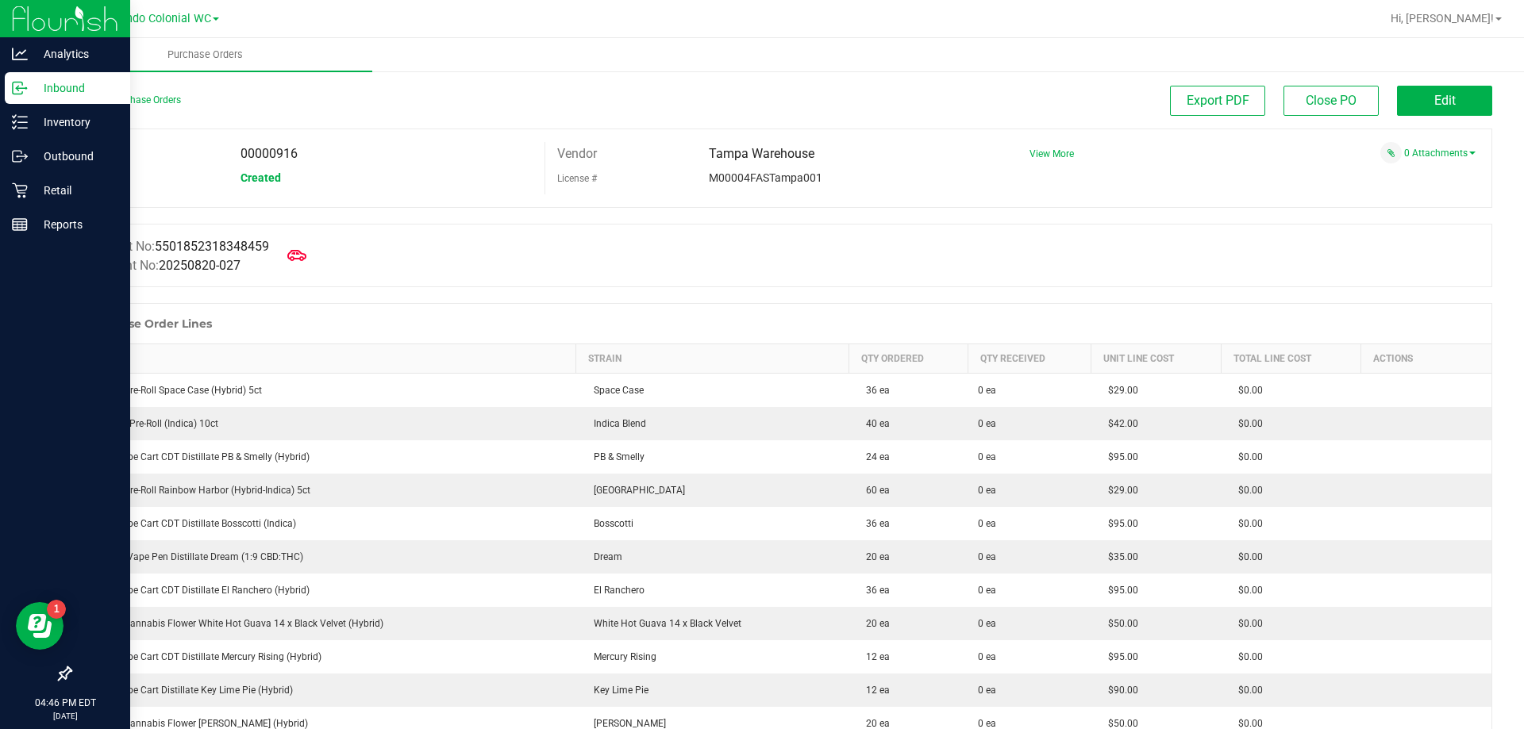
scroll to position [2474, 0]
